Goal: Task Accomplishment & Management: Use online tool/utility

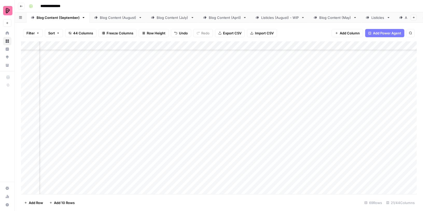
scroll to position [338, 252]
click at [316, 80] on div "Add Column" at bounding box center [218, 117] width 395 height 153
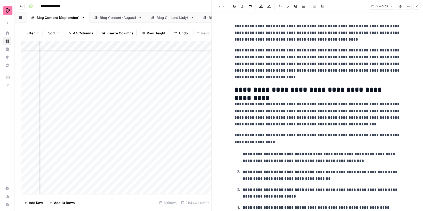
click at [418, 5] on button "Close" at bounding box center [416, 6] width 7 height 7
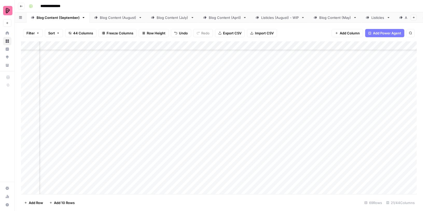
scroll to position [338, 56]
click at [317, 93] on div "Add Column" at bounding box center [218, 117] width 395 height 153
click at [316, 107] on div "Add Column" at bounding box center [218, 117] width 395 height 153
click at [224, 116] on div "Add Column" at bounding box center [218, 117] width 395 height 153
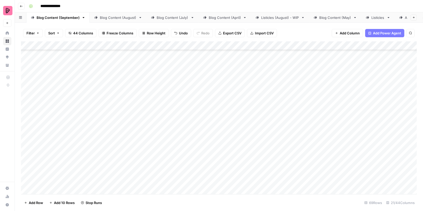
click at [219, 131] on div "Add Column" at bounding box center [218, 117] width 395 height 153
click at [375, 129] on div "Add Column" at bounding box center [218, 117] width 395 height 153
click at [226, 67] on div "Add Column" at bounding box center [218, 117] width 395 height 153
click at [218, 80] on div "Add Column" at bounding box center [218, 117] width 395 height 153
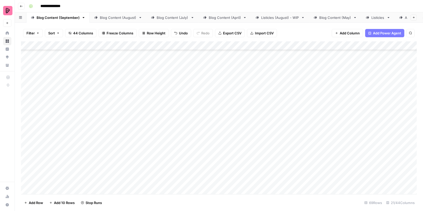
click at [215, 91] on div "Add Column" at bounding box center [218, 117] width 395 height 153
click at [213, 108] on div "Add Column" at bounding box center [218, 117] width 395 height 153
click at [214, 119] on div "Add Column" at bounding box center [218, 117] width 395 height 153
click at [213, 133] on div "Add Column" at bounding box center [218, 117] width 395 height 153
click at [213, 146] on div "Add Column" at bounding box center [218, 117] width 395 height 153
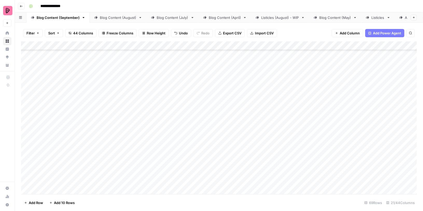
click at [213, 161] on div "Add Column" at bounding box center [218, 117] width 395 height 153
click at [213, 125] on div "Add Column" at bounding box center [218, 117] width 395 height 153
click at [213, 137] on div "Add Column" at bounding box center [218, 117] width 395 height 153
click at [212, 152] on div "Add Column" at bounding box center [218, 117] width 395 height 153
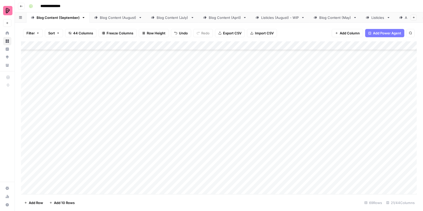
scroll to position [384, 0]
click at [123, 17] on div "Blog Content (August)" at bounding box center [118, 17] width 37 height 5
click at [178, 17] on div "Blog Content (July)" at bounding box center [173, 17] width 32 height 5
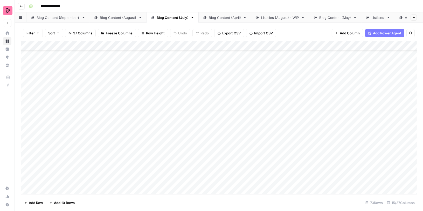
click at [211, 20] on div "Blog Content (April)" at bounding box center [225, 17] width 32 height 5
click at [66, 17] on div "Blog Content (September)" at bounding box center [58, 17] width 43 height 5
click at [373, 119] on div "Add Column" at bounding box center [218, 117] width 395 height 153
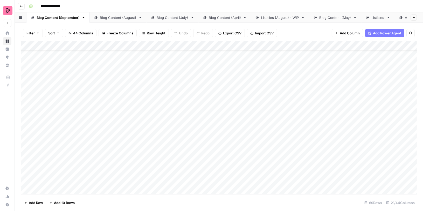
scroll to position [0, 0]
click at [285, 19] on div "Listicles (August) - WIP" at bounding box center [280, 17] width 38 height 5
click at [275, 45] on div "Add Column" at bounding box center [218, 117] width 395 height 153
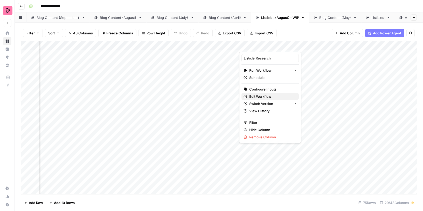
click at [258, 95] on span "Edit Workflow" at bounding box center [271, 96] width 45 height 5
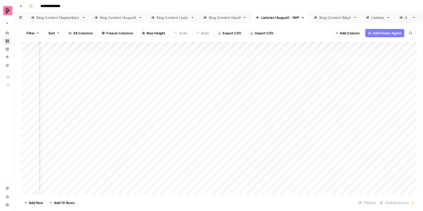
click at [60, 17] on div "Blog Content (September)" at bounding box center [58, 17] width 43 height 5
click at [368, 45] on div "Add Column" at bounding box center [218, 117] width 395 height 153
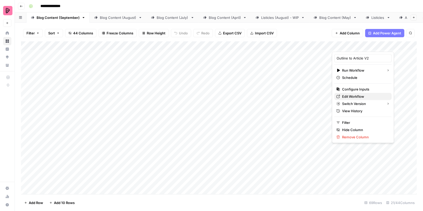
click at [342, 96] on span "Edit Workflow" at bounding box center [364, 96] width 45 height 5
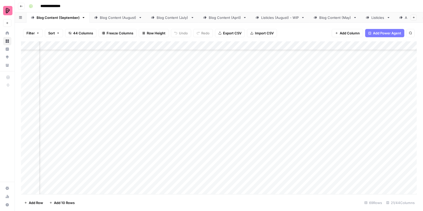
scroll to position [0, 426]
drag, startPoint x: 239, startPoint y: 45, endPoint x: 278, endPoint y: 44, distance: 38.9
click at [277, 44] on div "Add Column" at bounding box center [218, 117] width 395 height 153
click at [230, 134] on div "Add Column" at bounding box center [218, 117] width 395 height 153
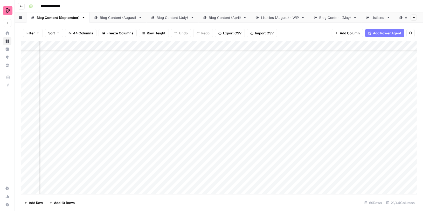
click at [230, 134] on div "Add Column" at bounding box center [218, 117] width 395 height 153
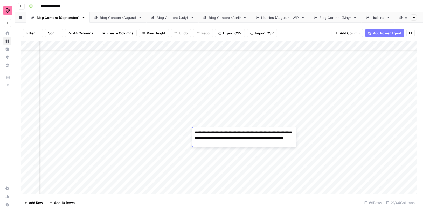
click at [241, 159] on div "Add Column" at bounding box center [218, 117] width 395 height 153
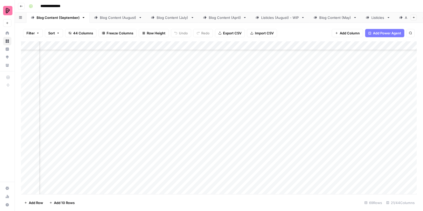
scroll to position [207, 344]
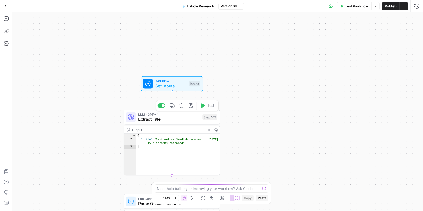
click at [179, 119] on span "Extract Title" at bounding box center [168, 119] width 61 height 6
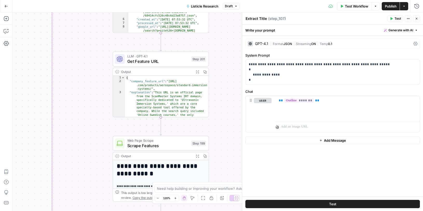
scroll to position [191, 0]
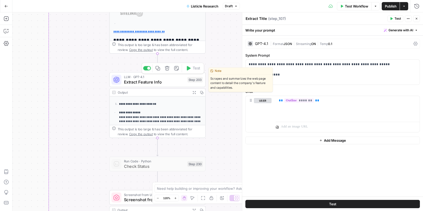
click at [172, 81] on span "Extract Feature Info" at bounding box center [154, 82] width 61 height 6
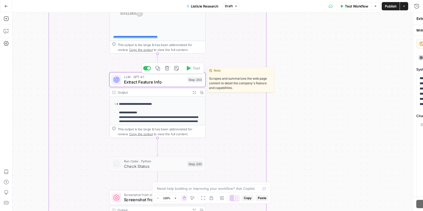
type textarea "Extract Feature Info"
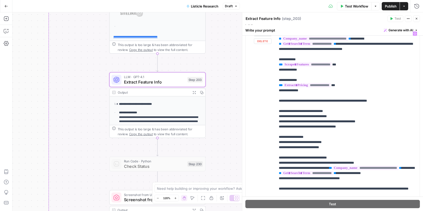
scroll to position [130, 0]
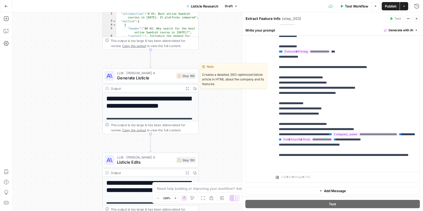
click at [160, 77] on span "Generate Listicle" at bounding box center [145, 78] width 56 height 6
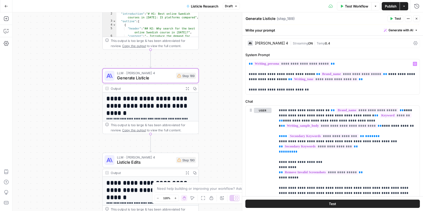
scroll to position [16, 0]
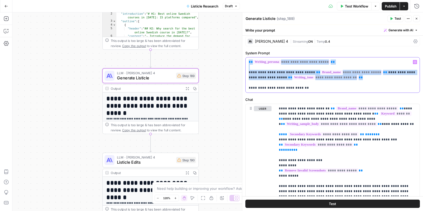
drag, startPoint x: 340, startPoint y: 77, endPoint x: 243, endPoint y: 49, distance: 100.9
click at [243, 49] on div "**********" at bounding box center [332, 111] width 181 height 199
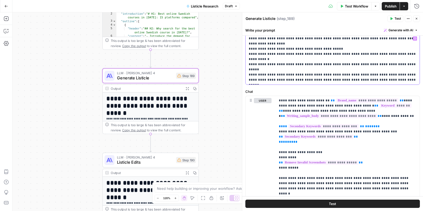
scroll to position [43, 0]
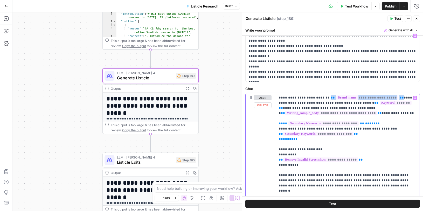
drag, startPoint x: 321, startPoint y: 96, endPoint x: 391, endPoint y: 95, distance: 69.5
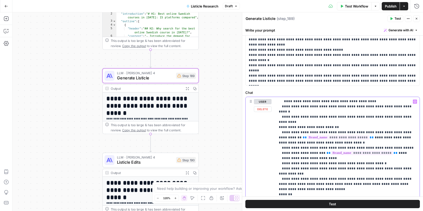
scroll to position [819, 0]
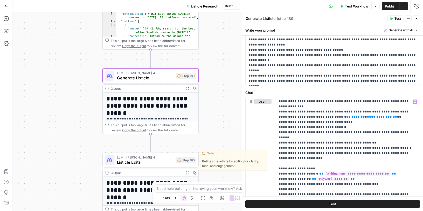
click at [165, 168] on div "**********" at bounding box center [150, 186] width 96 height 66
click at [161, 163] on span "Listicle Edits" at bounding box center [145, 162] width 56 height 6
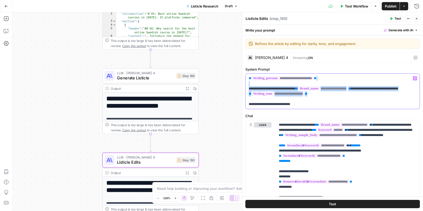
drag, startPoint x: 331, startPoint y: 93, endPoint x: 237, endPoint y: 68, distance: 97.4
click at [237, 68] on body "Preply New Home Browse Insights Opportunities Your Data Recent Grids Data Enhan…" at bounding box center [211, 105] width 423 height 211
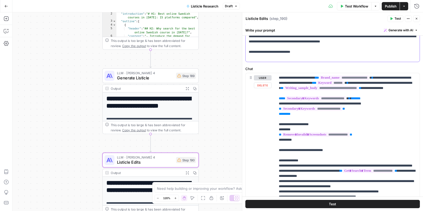
scroll to position [65, 0]
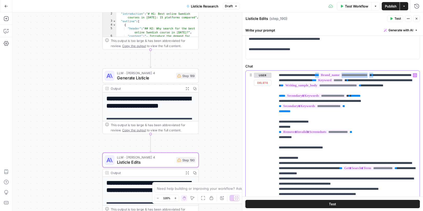
drag, startPoint x: 321, startPoint y: 74, endPoint x: 391, endPoint y: 73, distance: 70.0
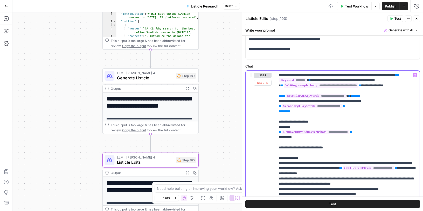
scroll to position [5, 0]
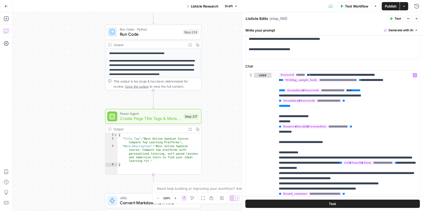
click at [6, 30] on icon "button" at bounding box center [6, 31] width 5 height 5
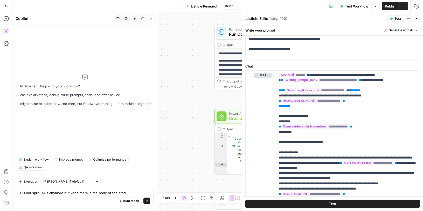
type textarea "DO not split FAQs anymore but keep them in the body of the article"
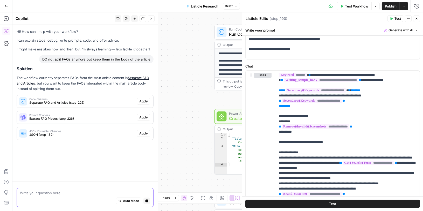
scroll to position [0, 0]
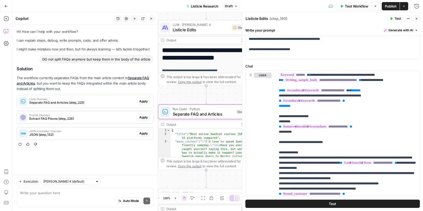
click at [144, 100] on span "Apply" at bounding box center [143, 101] width 9 height 5
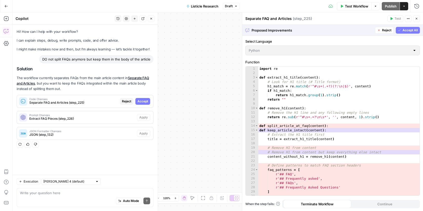
click at [144, 100] on span "Accept" at bounding box center [142, 101] width 11 height 5
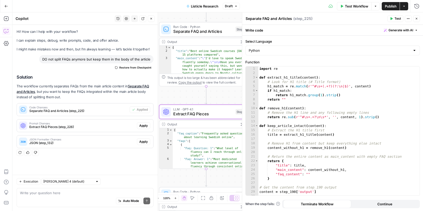
click at [143, 125] on span "Apply" at bounding box center [143, 126] width 9 height 5
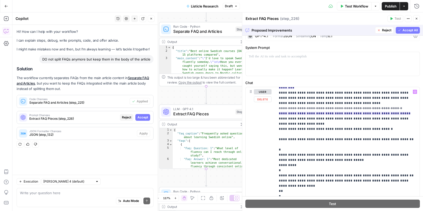
scroll to position [109, 0]
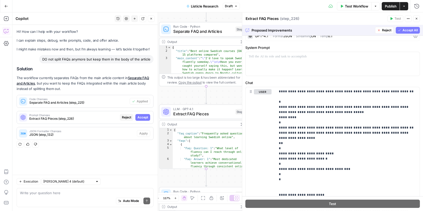
click at [402, 28] on button "Accept All" at bounding box center [407, 30] width 24 height 7
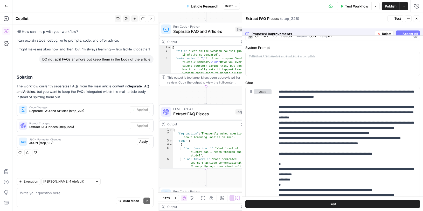
scroll to position [0, 0]
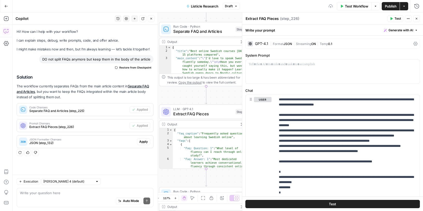
click at [145, 143] on span "Apply" at bounding box center [143, 142] width 9 height 5
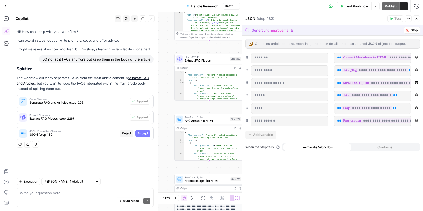
click at [60, 132] on span "JSON Formatter Changes" at bounding box center [73, 131] width 88 height 3
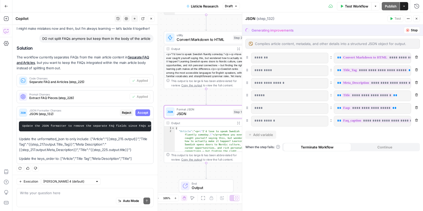
scroll to position [21, 0]
click at [417, 107] on icon "button" at bounding box center [416, 107] width 3 height 3
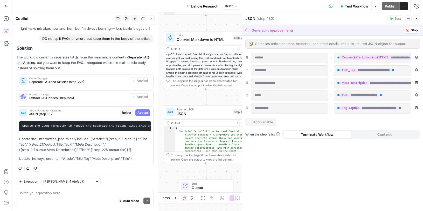
click at [417, 107] on icon "button" at bounding box center [416, 107] width 3 height 3
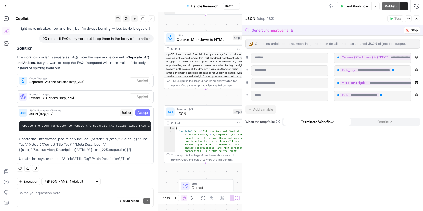
click at [410, 29] on span "Stop" at bounding box center [413, 30] width 7 height 5
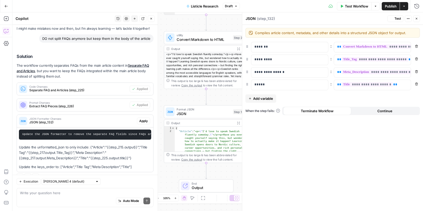
scroll to position [29, 0]
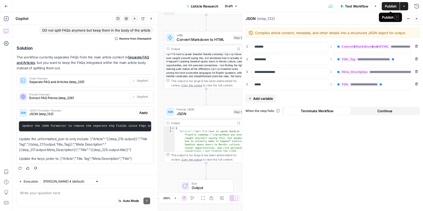
click at [390, 6] on span "Publish" at bounding box center [391, 6] width 12 height 5
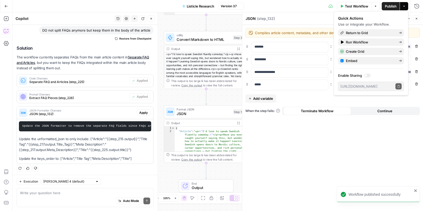
click at [358, 7] on span "Test Workflow" at bounding box center [356, 6] width 23 height 5
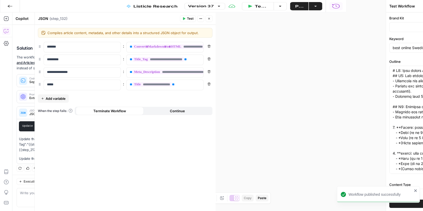
type input "Preply (EN)"
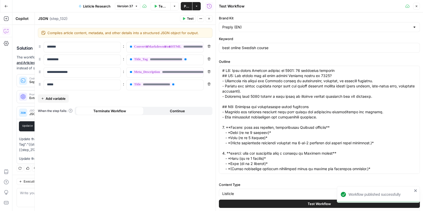
scroll to position [81, 0]
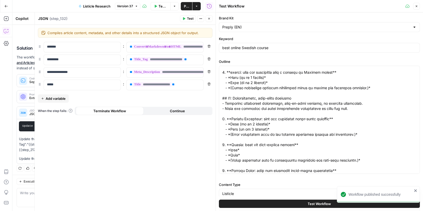
click at [309, 206] on span "Test Workflow" at bounding box center [319, 204] width 23 height 5
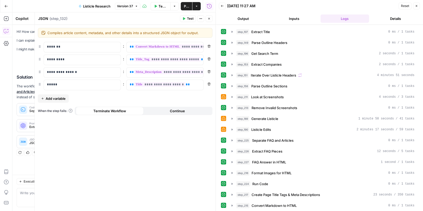
click at [417, 5] on icon "button" at bounding box center [416, 6] width 2 height 2
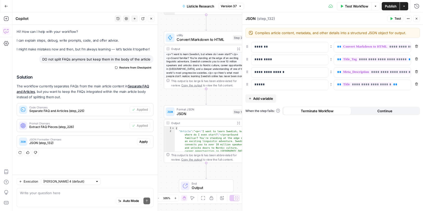
click at [415, 17] on icon "button" at bounding box center [416, 18] width 3 height 3
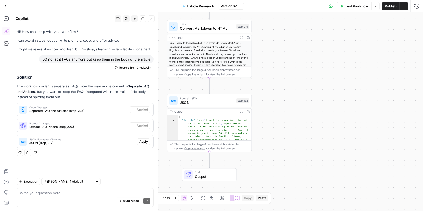
click at [241, 36] on icon "button" at bounding box center [241, 37] width 3 height 3
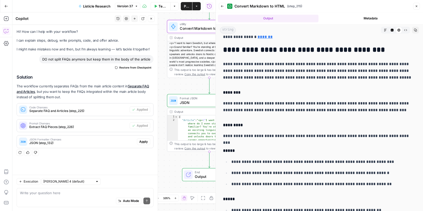
scroll to position [2017, 0]
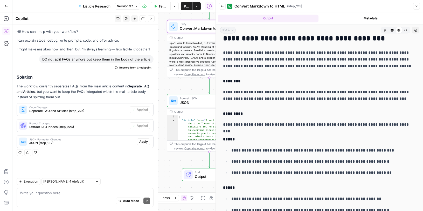
click at [6, 5] on icon "button" at bounding box center [6, 6] width 3 height 2
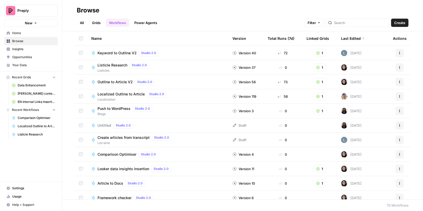
click at [34, 39] on span "Browse" at bounding box center [33, 41] width 43 height 5
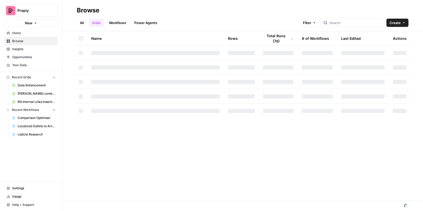
click at [10, 196] on link "Usage" at bounding box center [31, 197] width 54 height 8
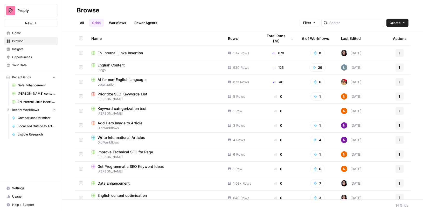
click at [83, 20] on link "All" at bounding box center [82, 23] width 10 height 8
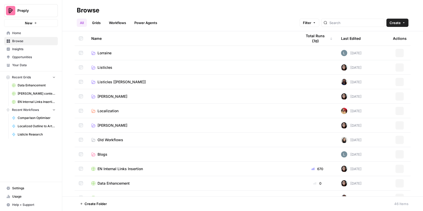
click at [98, 22] on link "Grids" at bounding box center [96, 23] width 15 height 8
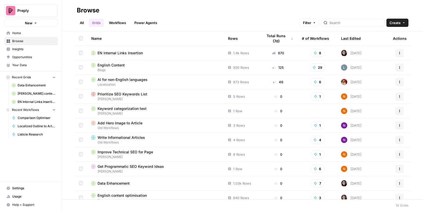
click at [106, 68] on span "Blogs" at bounding box center [155, 70] width 128 height 5
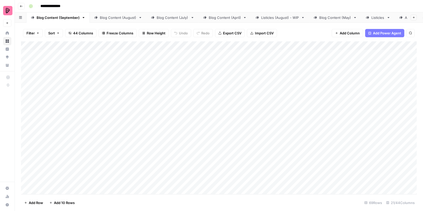
click at [263, 19] on div "Listicles (August) - WIP" at bounding box center [280, 17] width 38 height 5
click at [136, 58] on div "Add Column" at bounding box center [218, 117] width 395 height 153
click at [123, 184] on div "Add Column" at bounding box center [218, 117] width 395 height 153
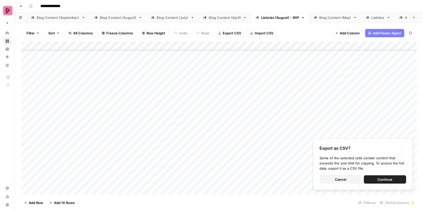
scroll to position [0, 0]
click at [165, 59] on div "Add Column" at bounding box center [218, 117] width 395 height 153
click at [223, 55] on div "Add Column" at bounding box center [218, 117] width 395 height 153
type textarea "********"
click at [228, 55] on div "Add Column" at bounding box center [218, 117] width 395 height 153
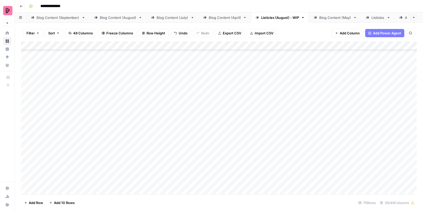
scroll to position [586, 0]
click at [210, 133] on div "Add Column" at bounding box center [218, 117] width 395 height 153
click at [209, 114] on div "Add Column" at bounding box center [218, 117] width 395 height 153
click at [205, 100] on div "Add Column" at bounding box center [218, 117] width 395 height 153
click at [202, 88] on div "Add Column" at bounding box center [218, 117] width 395 height 153
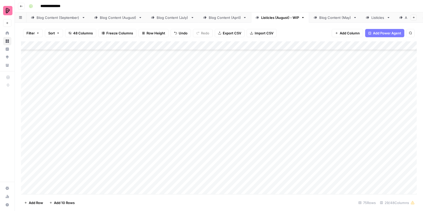
click at [202, 72] on div "Add Column" at bounding box center [218, 117] width 395 height 153
click at [201, 59] on div "Add Column" at bounding box center [218, 117] width 395 height 153
click at [202, 100] on div "Add Column" at bounding box center [218, 117] width 395 height 153
click at [202, 112] on div "Add Column" at bounding box center [218, 117] width 395 height 153
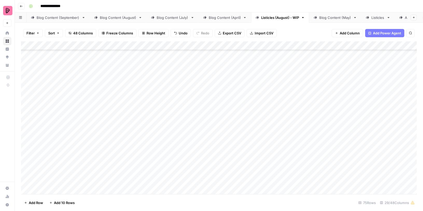
click at [202, 127] on div "Add Column" at bounding box center [218, 117] width 395 height 153
click at [202, 142] on div "Add Column" at bounding box center [218, 117] width 395 height 153
click at [202, 155] on div "Add Column" at bounding box center [218, 117] width 395 height 153
click at [207, 61] on div "Add Column" at bounding box center [218, 117] width 395 height 153
click at [207, 71] on div "Add Column" at bounding box center [218, 117] width 395 height 153
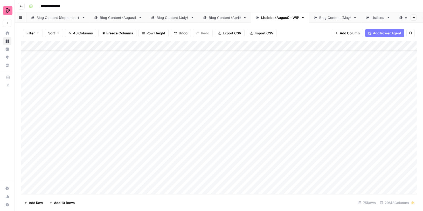
click at [207, 86] on div "Add Column" at bounding box center [218, 117] width 395 height 153
click at [205, 93] on div "Add Column" at bounding box center [218, 117] width 395 height 153
click at [204, 105] on div "Add Column" at bounding box center [218, 117] width 395 height 153
click at [204, 123] on div "Add Column" at bounding box center [218, 117] width 395 height 153
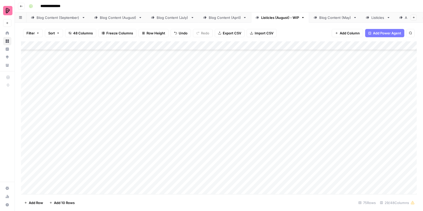
click at [203, 136] on div "Add Column" at bounding box center [218, 117] width 395 height 153
click at [203, 148] on div "Add Column" at bounding box center [218, 117] width 395 height 153
click at [203, 162] on div "Add Column" at bounding box center [218, 117] width 395 height 153
click at [209, 104] on div "Add Column" at bounding box center [218, 117] width 395 height 153
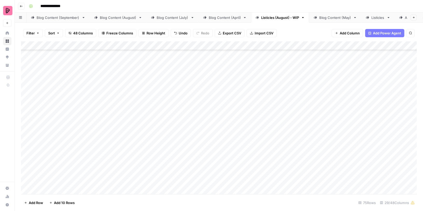
click at [207, 93] on div "Add Column" at bounding box center [218, 117] width 395 height 153
click at [207, 108] on div "Add Column" at bounding box center [218, 117] width 395 height 153
click at [207, 120] on div "Add Column" at bounding box center [218, 117] width 395 height 153
click at [207, 136] on div "Add Column" at bounding box center [218, 117] width 395 height 153
click at [207, 150] on div "Add Column" at bounding box center [218, 117] width 395 height 153
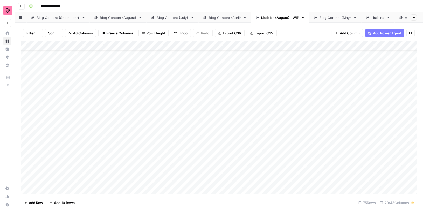
click at [207, 162] on div "Add Column" at bounding box center [218, 117] width 395 height 153
click at [207, 172] on div "Add Column" at bounding box center [218, 117] width 395 height 153
click at [207, 184] on div "Add Column" at bounding box center [218, 117] width 395 height 153
click at [205, 69] on div "Add Column" at bounding box center [218, 117] width 395 height 153
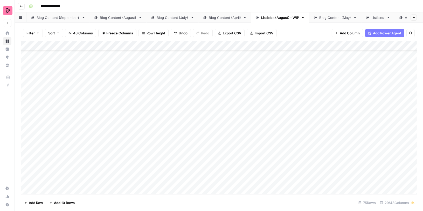
click at [205, 82] on div "Add Column" at bounding box center [218, 117] width 395 height 153
drag, startPoint x: 137, startPoint y: 55, endPoint x: 137, endPoint y: 82, distance: 27.0
click at [137, 82] on div "Add Column" at bounding box center [218, 117] width 395 height 153
click at [167, 55] on div "Add Column" at bounding box center [218, 117] width 395 height 153
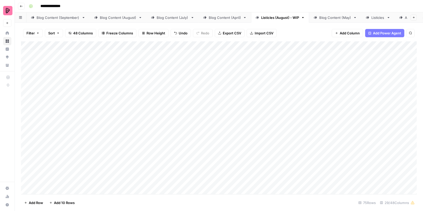
click at [131, 96] on div "Add Column" at bounding box center [218, 117] width 395 height 153
click at [157, 99] on div "Add Column" at bounding box center [218, 117] width 395 height 153
click at [374, 52] on div "Add Column" at bounding box center [218, 117] width 395 height 153
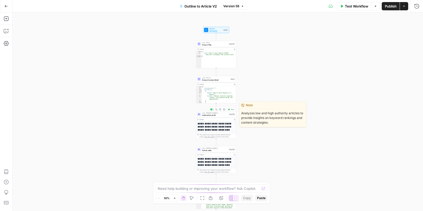
click at [223, 116] on span "Initial article draft" at bounding box center [215, 115] width 26 height 3
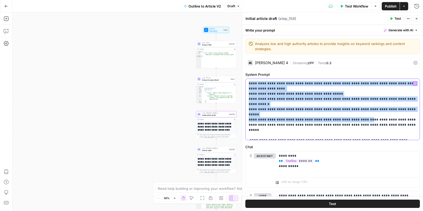
drag, startPoint x: 248, startPoint y: 83, endPoint x: 353, endPoint y: 111, distance: 108.8
click at [354, 111] on p "**********" at bounding box center [333, 109] width 168 height 57
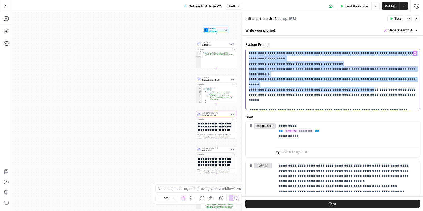
scroll to position [31, 0]
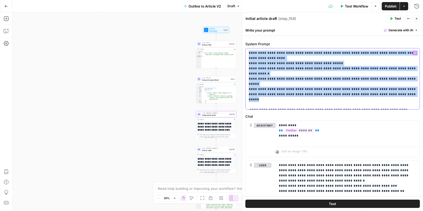
click at [390, 84] on p "**********" at bounding box center [333, 79] width 168 height 57
copy p "**********"
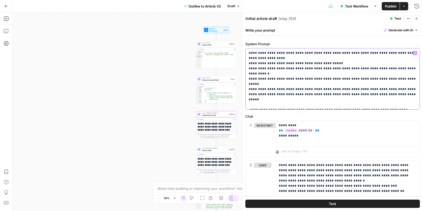
click at [249, 93] on p "**********" at bounding box center [333, 79] width 168 height 57
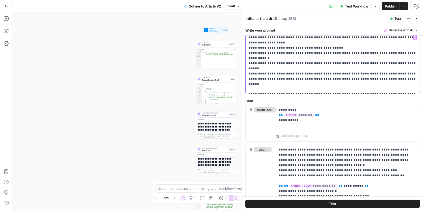
scroll to position [60, 0]
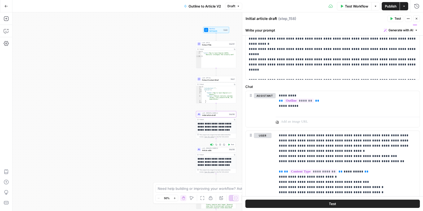
click at [219, 151] on span "Article edits" at bounding box center [215, 150] width 26 height 3
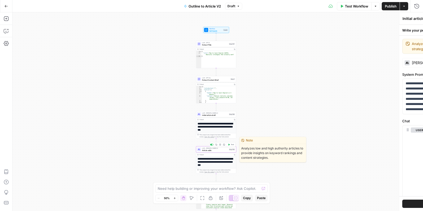
type textarea "Article edits"
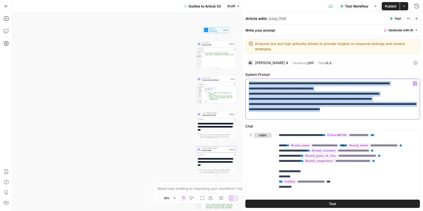
drag, startPoint x: 248, startPoint y: 82, endPoint x: 397, endPoint y: 116, distance: 153.1
click at [398, 116] on div "**********" at bounding box center [332, 99] width 174 height 40
copy p "**********"
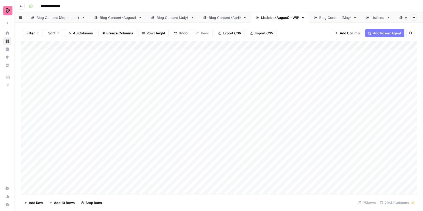
click at [60, 15] on div "Blog Content (September)" at bounding box center [58, 17] width 43 height 5
click at [282, 135] on div "Add Column" at bounding box center [218, 117] width 395 height 153
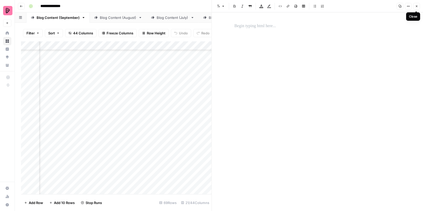
click at [417, 5] on icon "button" at bounding box center [416, 6] width 2 height 2
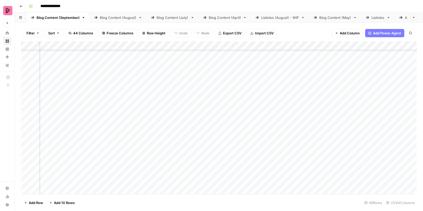
scroll to position [371, 25]
